Goal: Task Accomplishment & Management: Use online tool/utility

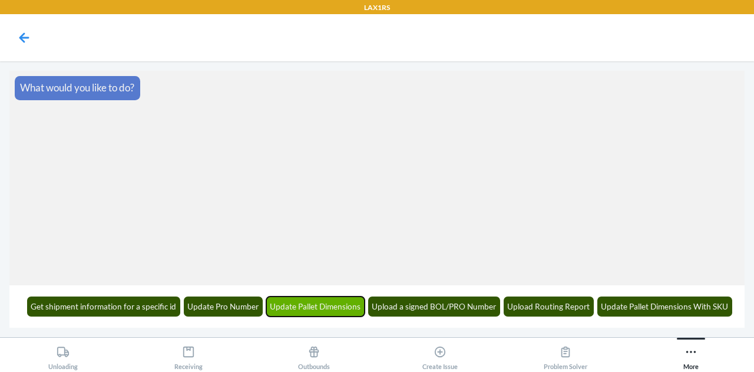
click at [303, 310] on button "Update Pallet Dimensions" at bounding box center [315, 306] width 99 height 20
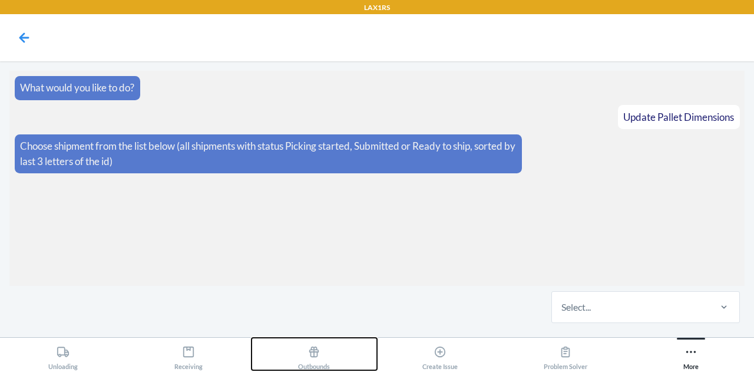
click at [320, 349] on icon at bounding box center [313, 351] width 13 height 13
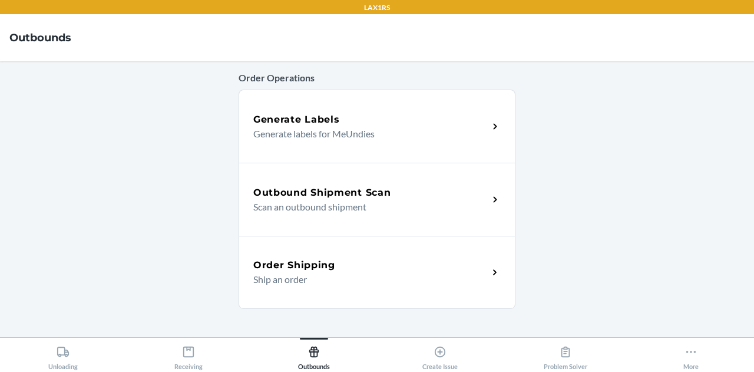
click at [327, 267] on h5 "Order Shipping" at bounding box center [294, 265] width 82 height 14
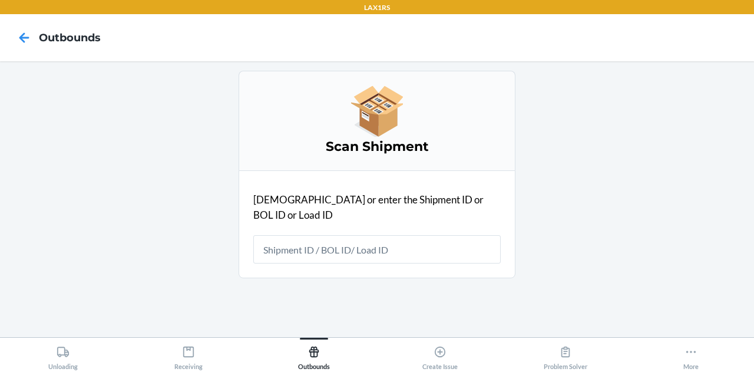
click at [500, 320] on div "[DEMOGRAPHIC_DATA] Shipment [DEMOGRAPHIC_DATA] or enter the Shipment ID or BOL …" at bounding box center [377, 199] width 277 height 257
click at [697, 358] on icon at bounding box center [690, 351] width 13 height 13
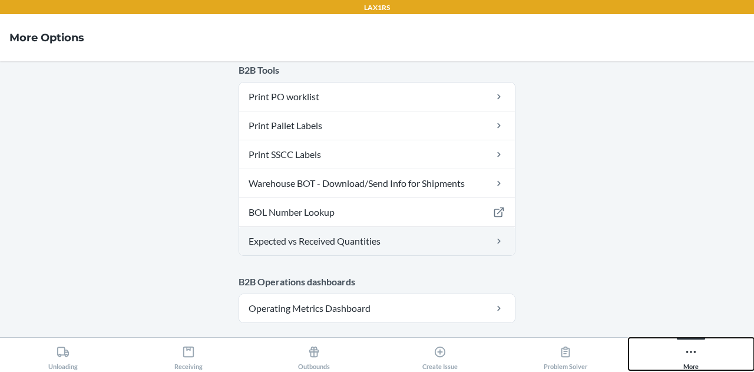
scroll to position [130, 0]
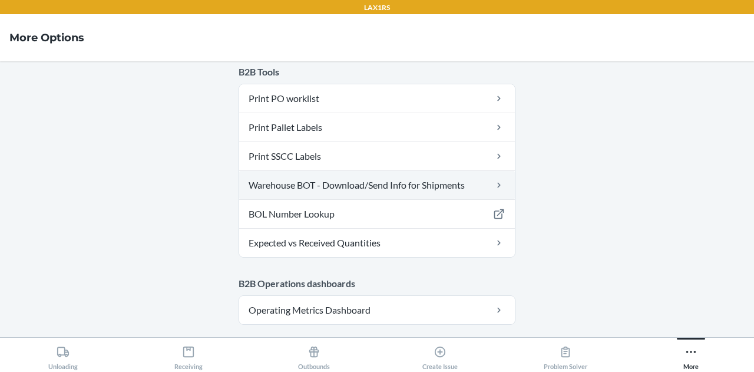
click at [380, 183] on link "Warehouse BOT - Download/Send Info for Shipments" at bounding box center [377, 185] width 276 height 28
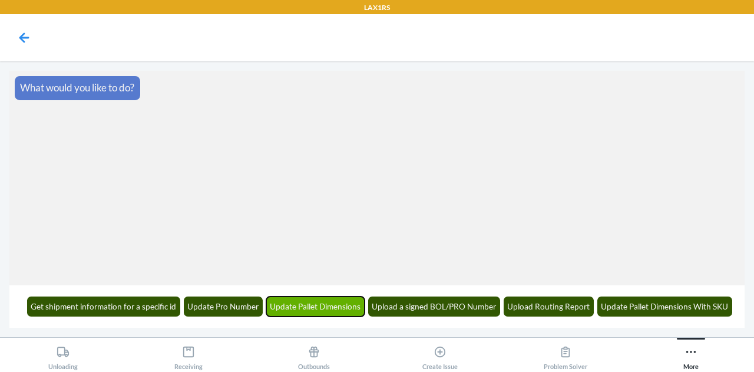
click at [332, 305] on button "Update Pallet Dimensions" at bounding box center [315, 306] width 99 height 20
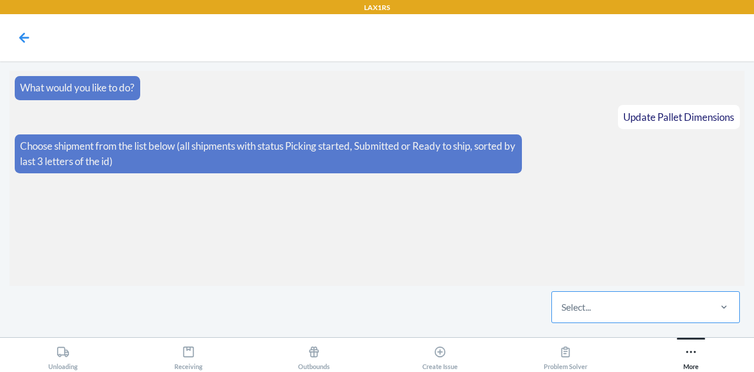
click at [647, 309] on div "Select..." at bounding box center [630, 307] width 157 height 31
click at [562, 309] on input "Select..." at bounding box center [561, 307] width 1 height 14
type input "7d2i"
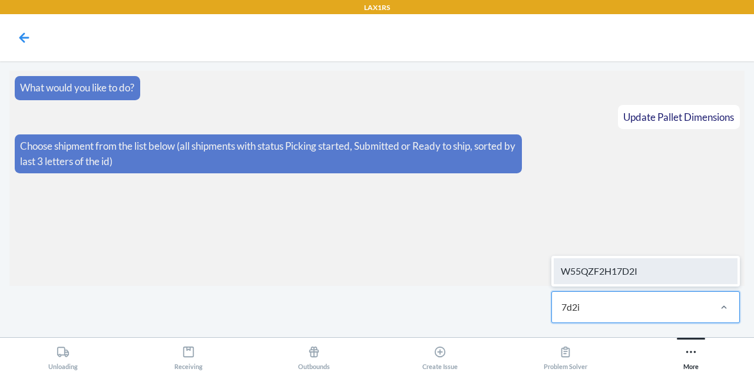
click at [628, 272] on div "W55QZF2H17D2I" at bounding box center [646, 271] width 184 height 26
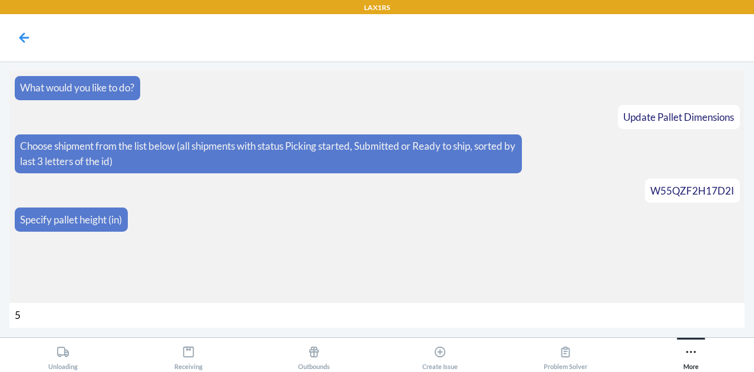
type input "55"
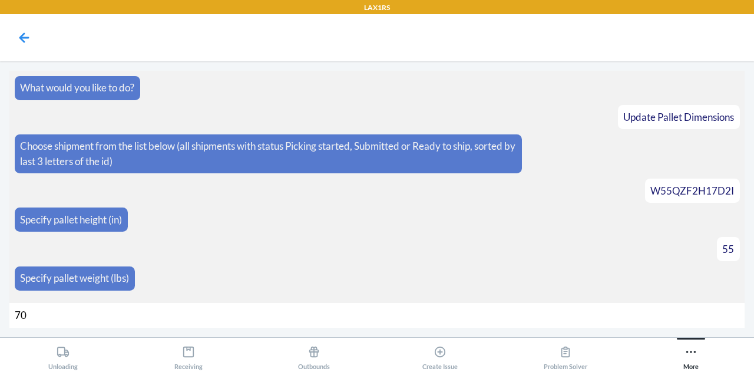
type input "702"
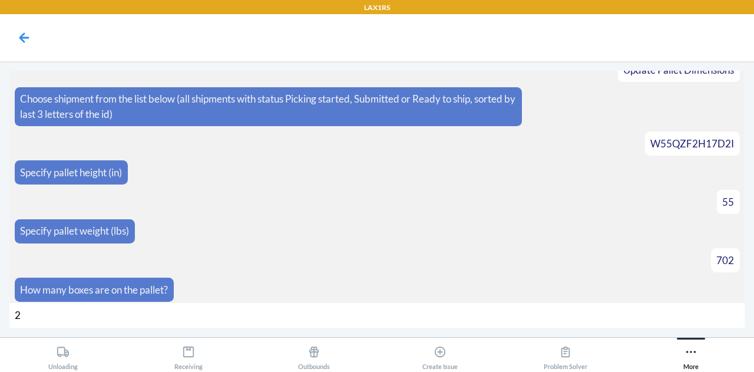
type input "20"
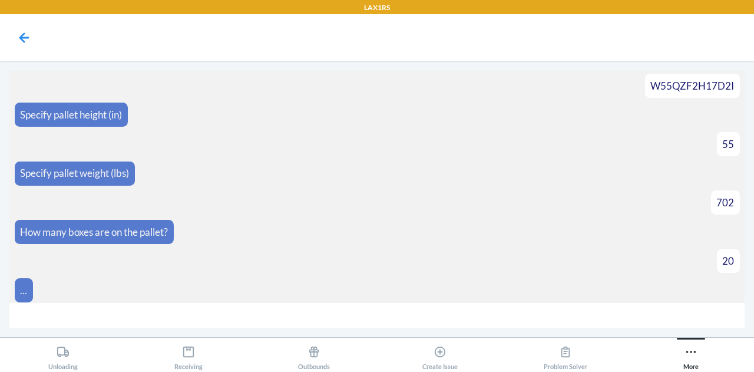
scroll to position [122, 0]
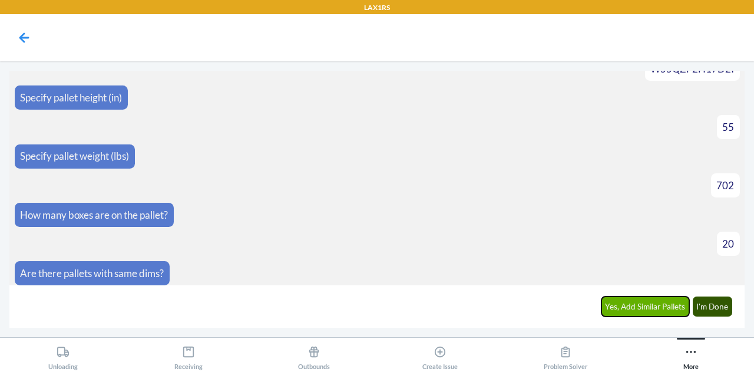
click at [610, 308] on button "Yes, Add Similar Pallets" at bounding box center [645, 306] width 88 height 20
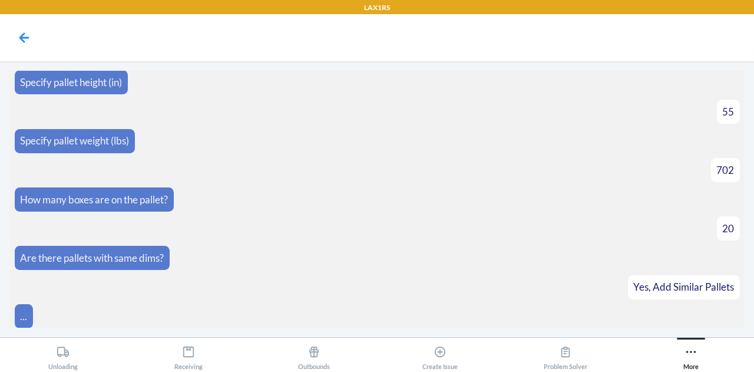
scroll to position [163, 0]
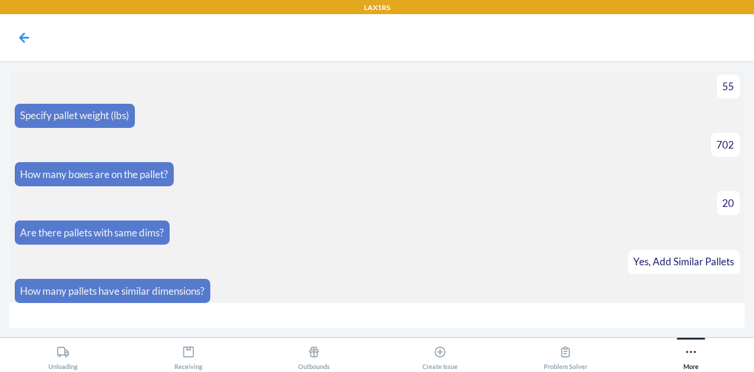
click at [667, 259] on span "Yes, Add Similar Pallets" at bounding box center [683, 261] width 101 height 12
click at [24, 38] on icon at bounding box center [24, 38] width 20 height 20
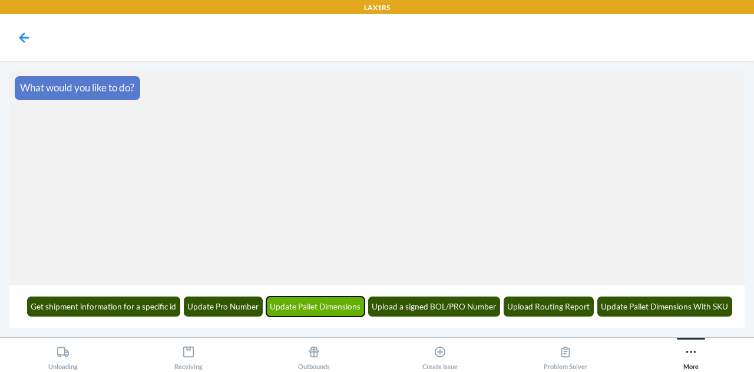
click at [316, 309] on button "Update Pallet Dimensions" at bounding box center [315, 306] width 99 height 20
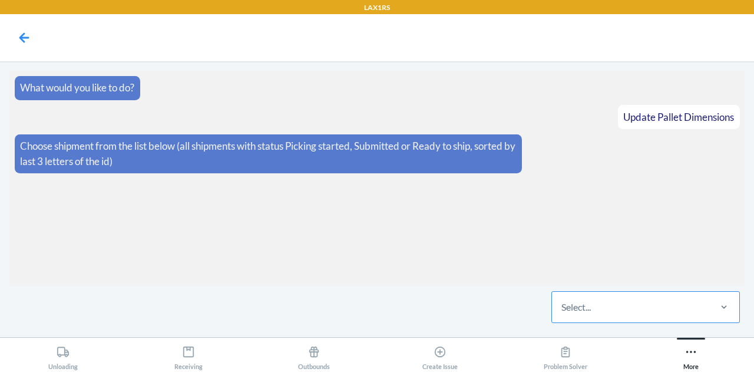
click at [620, 313] on div "Select..." at bounding box center [630, 307] width 157 height 31
click at [562, 313] on input "Select..." at bounding box center [561, 307] width 1 height 14
type input "7d2i"
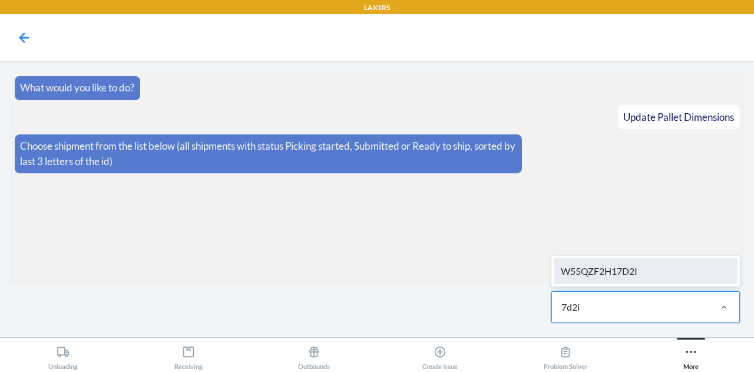
click at [617, 274] on div "W55QZF2H17D2I" at bounding box center [646, 271] width 184 height 26
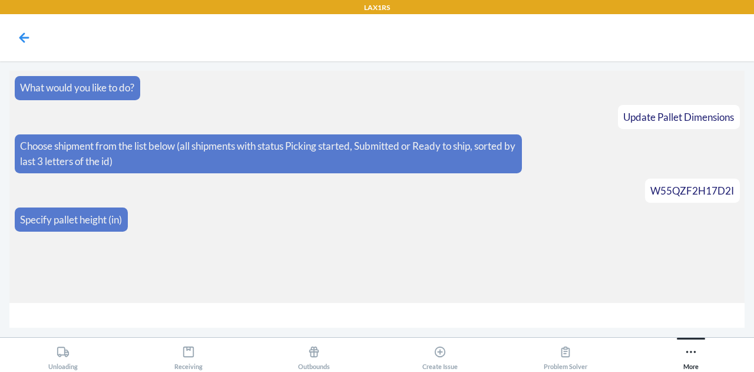
click at [256, 315] on input "number" at bounding box center [376, 315] width 735 height 25
type input "55"
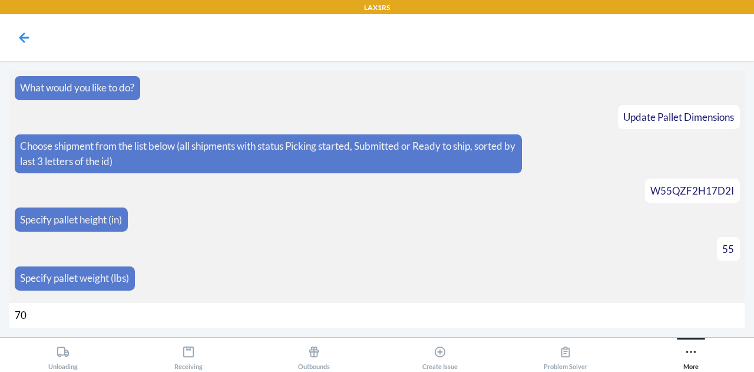
type input "702"
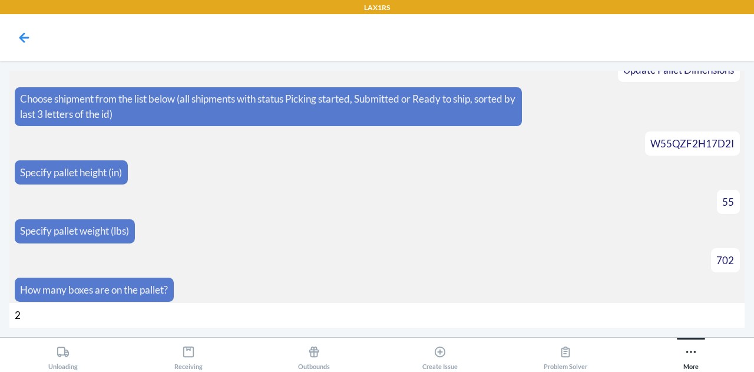
type input "20"
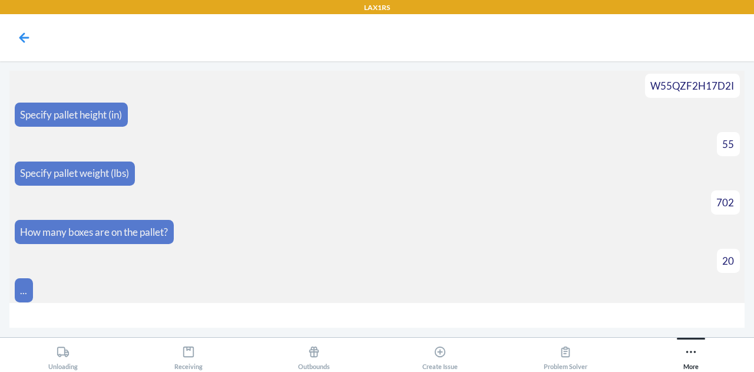
scroll to position [122, 0]
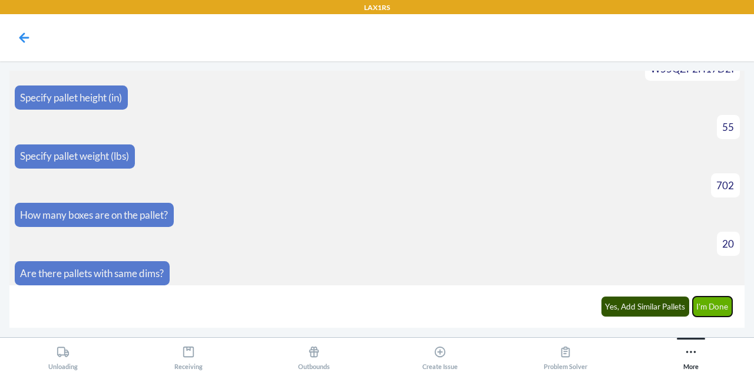
click at [721, 299] on button "I'm Done" at bounding box center [713, 306] width 40 height 20
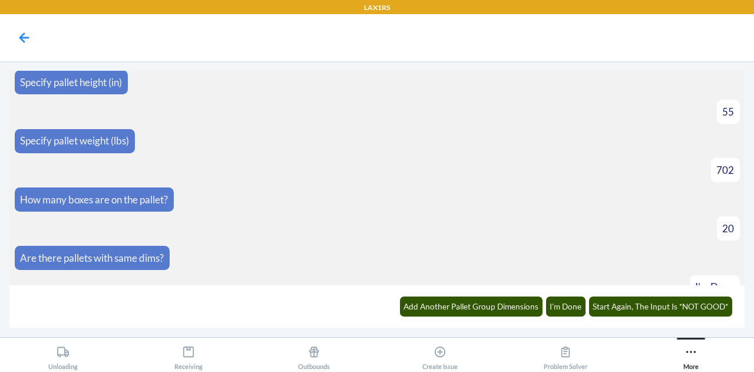
scroll to position [254, 0]
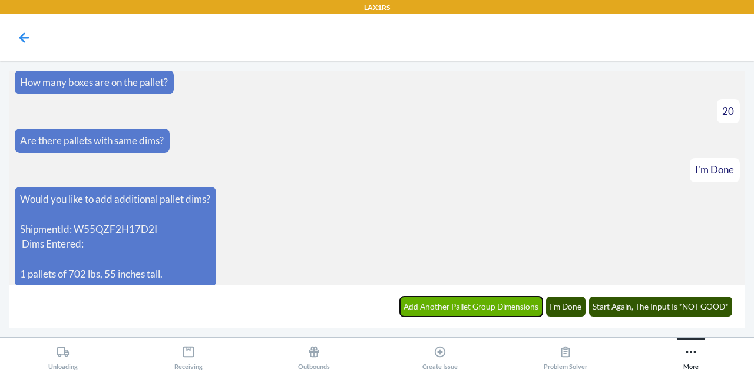
click at [435, 313] on button "Add Another Pallet Group Dimensions" at bounding box center [471, 306] width 143 height 20
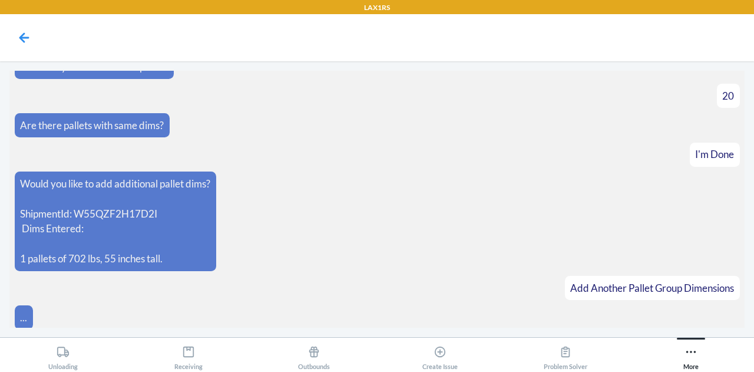
scroll to position [295, 0]
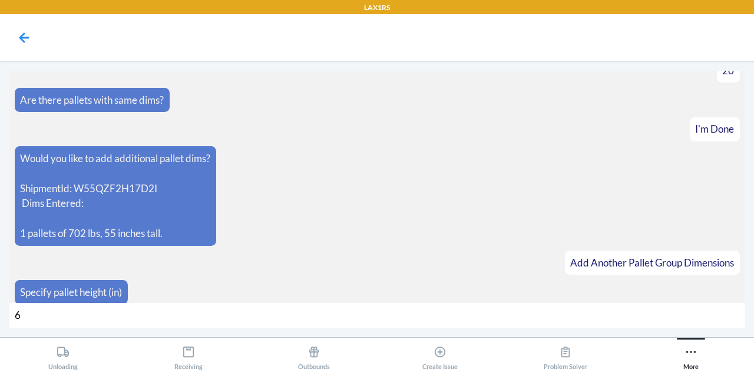
type input "65"
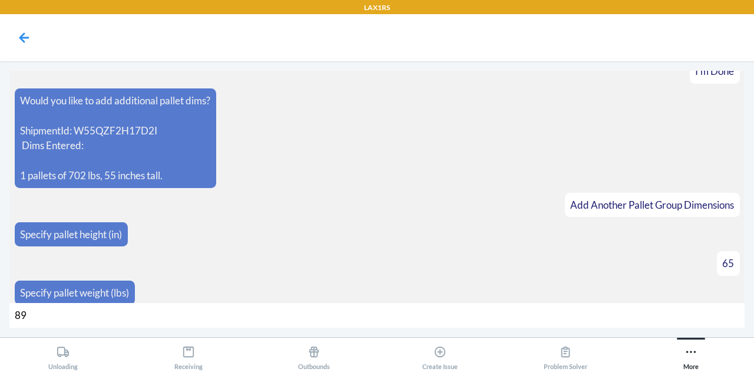
type input "894"
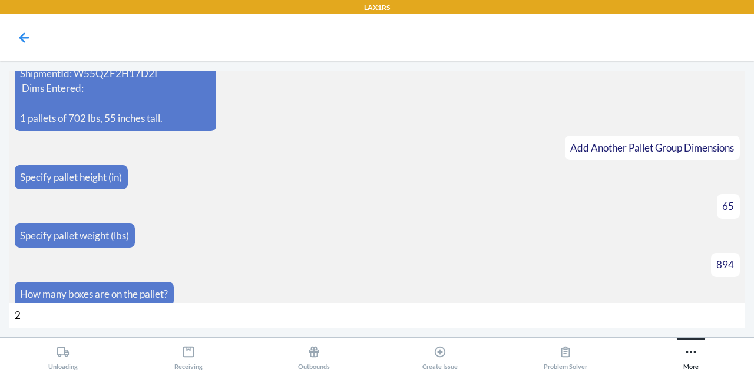
type input "24"
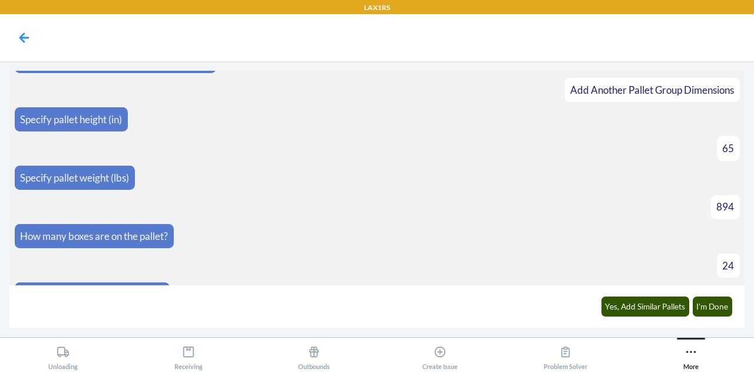
scroll to position [485, 0]
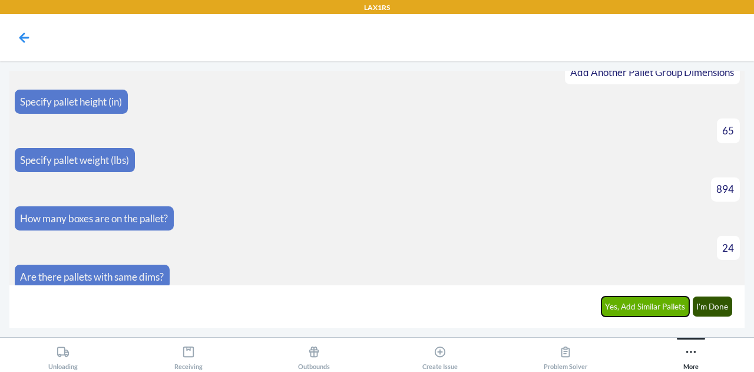
click at [624, 309] on button "Yes, Add Similar Pallets" at bounding box center [645, 306] width 88 height 20
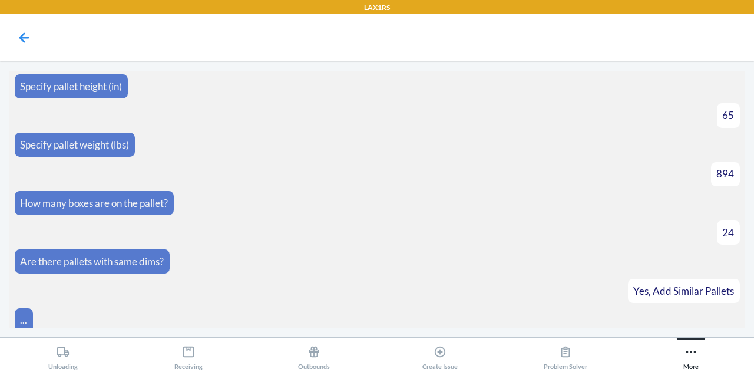
scroll to position [525, 0]
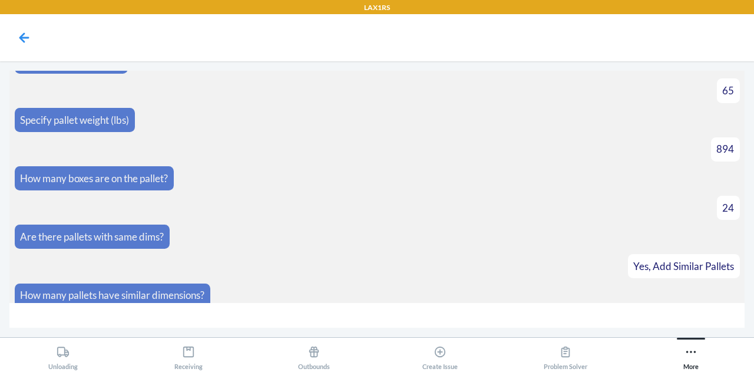
type input "2"
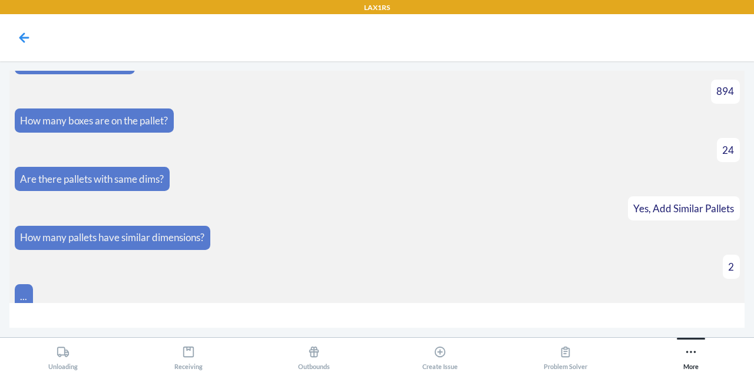
scroll to position [706, 0]
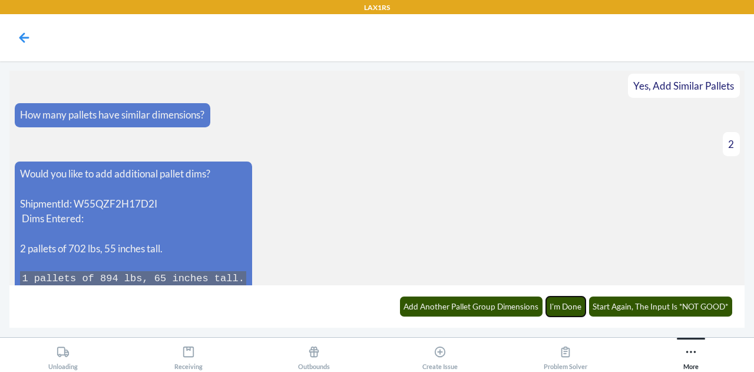
drag, startPoint x: 562, startPoint y: 305, endPoint x: 498, endPoint y: 223, distance: 103.9
click at [498, 223] on main "What would you like to do? Update Pallet Dimensions Choose shipment from the li…" at bounding box center [376, 199] width 735 height 257
click at [564, 307] on button "I'm Done" at bounding box center [566, 306] width 40 height 20
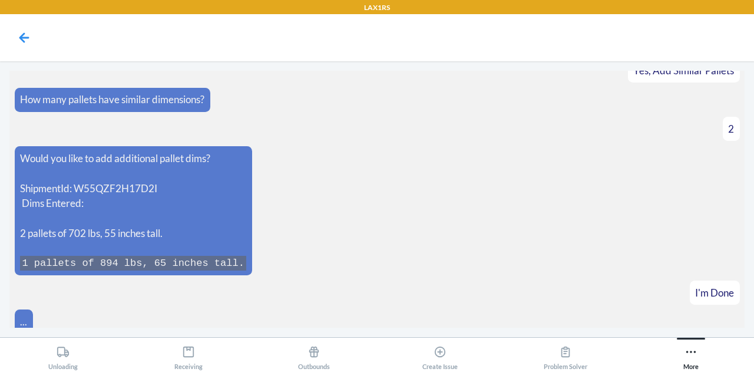
scroll to position [763, 0]
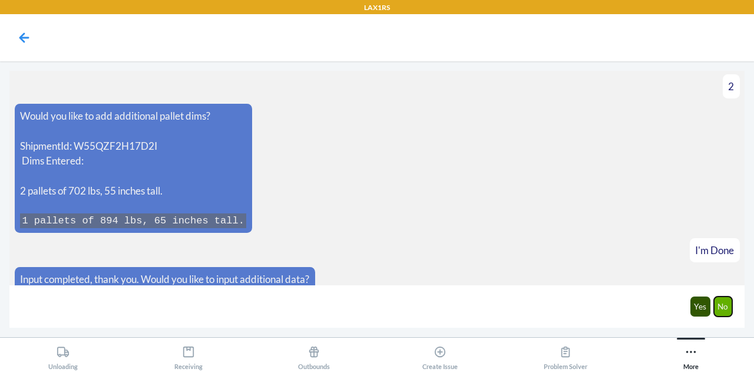
click at [724, 314] on button "No" at bounding box center [723, 306] width 19 height 20
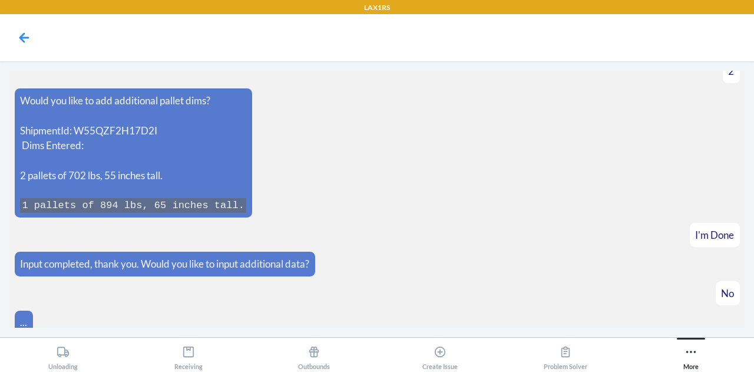
scroll to position [821, 0]
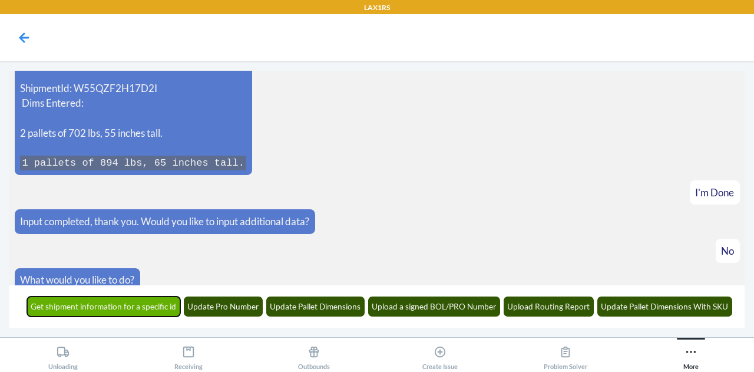
click at [126, 313] on button "Get shipment information for a specific id" at bounding box center [104, 306] width 154 height 20
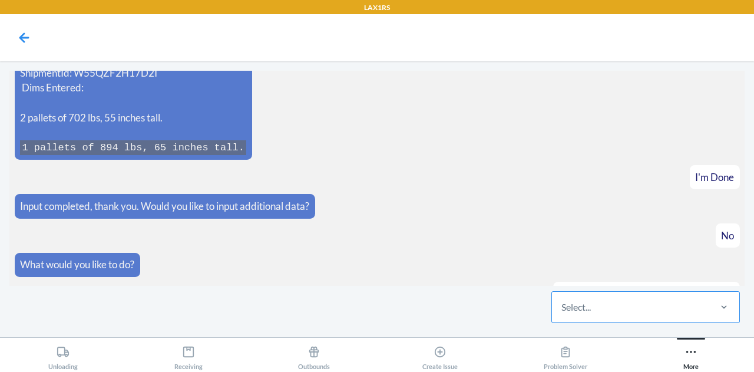
scroll to position [893, 0]
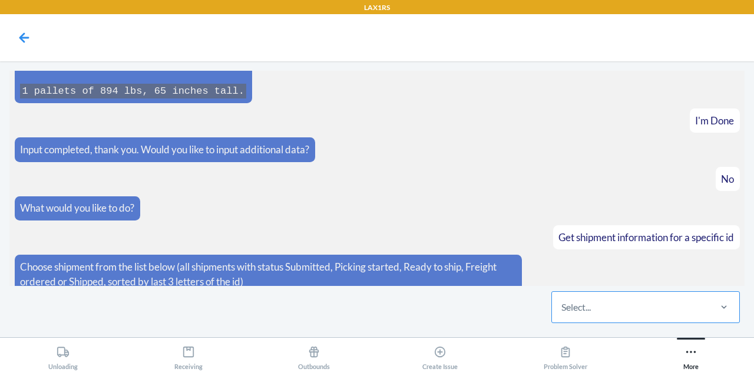
click at [615, 303] on div "Select..." at bounding box center [630, 307] width 157 height 31
click at [562, 303] on input "Select..." at bounding box center [561, 307] width 1 height 14
type input "7d2i"
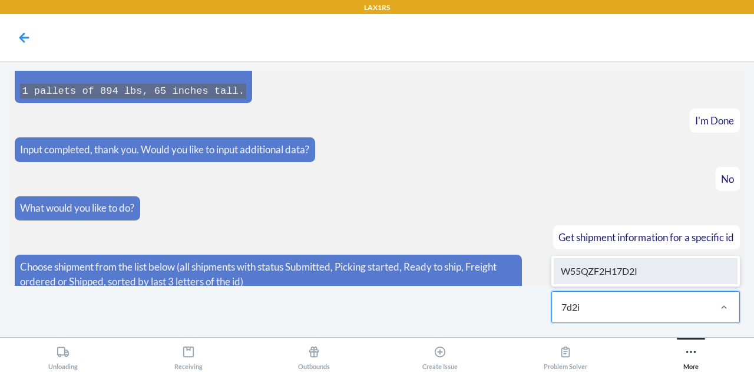
click at [618, 271] on div "W55QZF2H17D2I" at bounding box center [646, 271] width 184 height 26
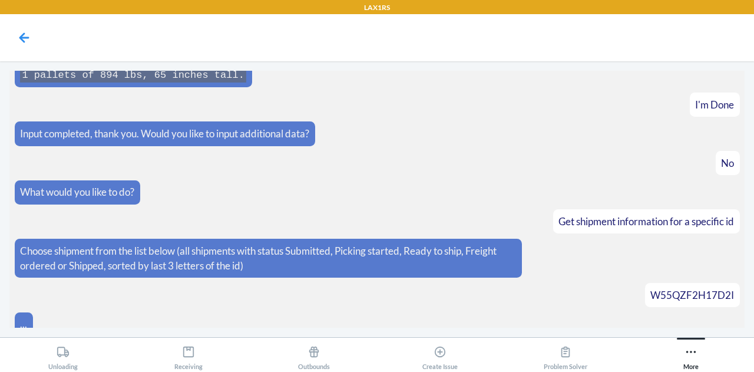
scroll to position [951, 0]
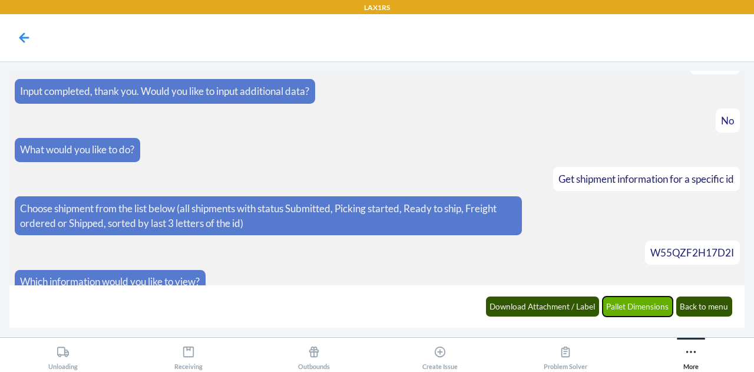
click at [633, 301] on button "Pallet Dimensions" at bounding box center [638, 306] width 71 height 20
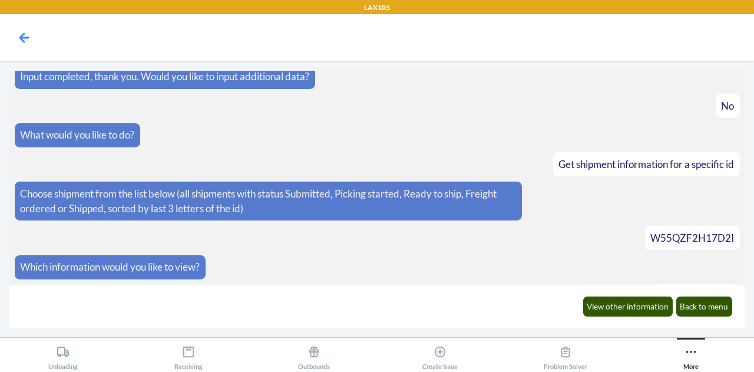
scroll to position [1039, 0]
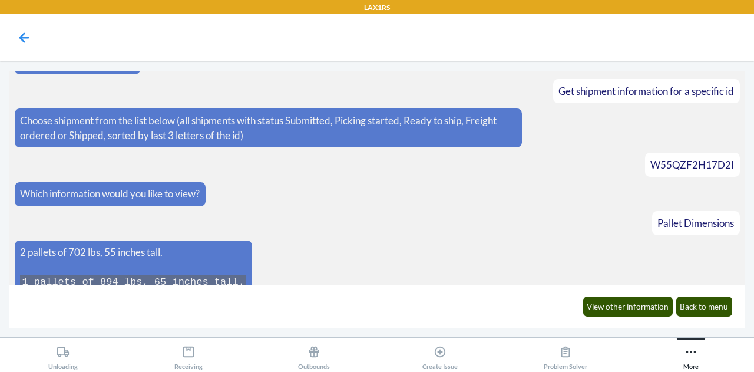
drag, startPoint x: 240, startPoint y: 270, endPoint x: 15, endPoint y: 234, distance: 227.9
click at [15, 240] on div "2 pallets of 702 lbs, 55 inches tall. 1 pallets of 894 lbs, 65 inches tall." at bounding box center [133, 267] width 237 height 54
copy span "2 pallets of 702 lbs, 55 inches tall. 1 pallets of 894 lbs, 65 inches tall."
click at [479, 45] on nav at bounding box center [377, 37] width 754 height 47
click at [699, 158] on span "W55QZF2H17D2I" at bounding box center [692, 164] width 84 height 12
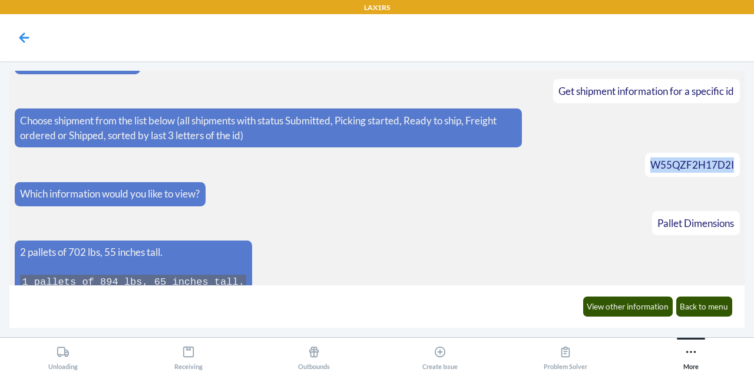
click at [699, 158] on span "W55QZF2H17D2I" at bounding box center [692, 164] width 84 height 12
copy span "W55QZF2H17D2I"
drag, startPoint x: 244, startPoint y: 273, endPoint x: 18, endPoint y: 230, distance: 230.7
click at [18, 240] on div "2 pallets of 702 lbs, 55 inches tall. 1 pallets of 894 lbs, 65 inches tall." at bounding box center [133, 267] width 237 height 54
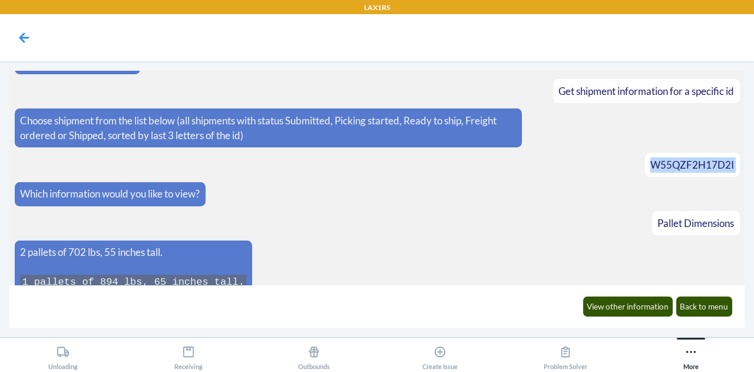
copy span "2 pallets of 702 lbs, 55 inches tall. 1 pallets of 894 lbs, 65 inches tall."
click at [403, 90] on article "Get shipment information for a specific id" at bounding box center [377, 91] width 725 height 24
